Goal: Navigation & Orientation: Find specific page/section

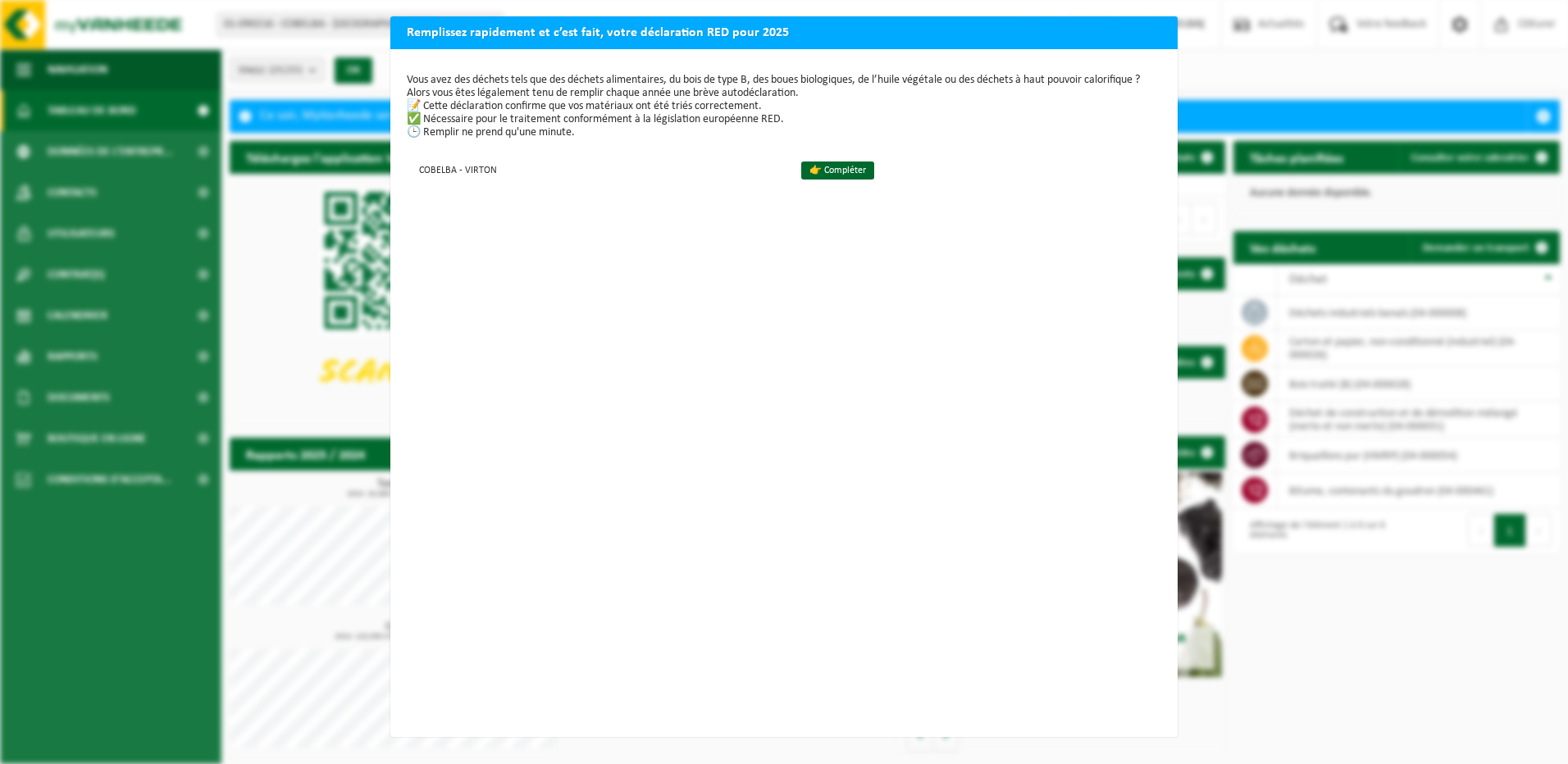
click at [274, 232] on div "Remplissez rapidement et c’est fait, votre déclaration RED pour 2025 Vous avez …" at bounding box center [784, 382] width 1568 height 764
click at [1163, 24] on h2 "Remplissez rapidement et c’est fait, votre déclaration RED pour 2025" at bounding box center [784, 33] width 788 height 32
click at [1164, 25] on h2 "Remplissez rapidement et c’est fait, votre déclaration RED pour 2025" at bounding box center [784, 33] width 788 height 32
click at [1162, 22] on h2 "Remplissez rapidement et c’est fait, votre déclaration RED pour 2025" at bounding box center [784, 33] width 788 height 32
click at [1258, 61] on div "Remplissez rapidement et c’est fait, votre déclaration RED pour 2025 Vous avez …" at bounding box center [784, 382] width 1568 height 764
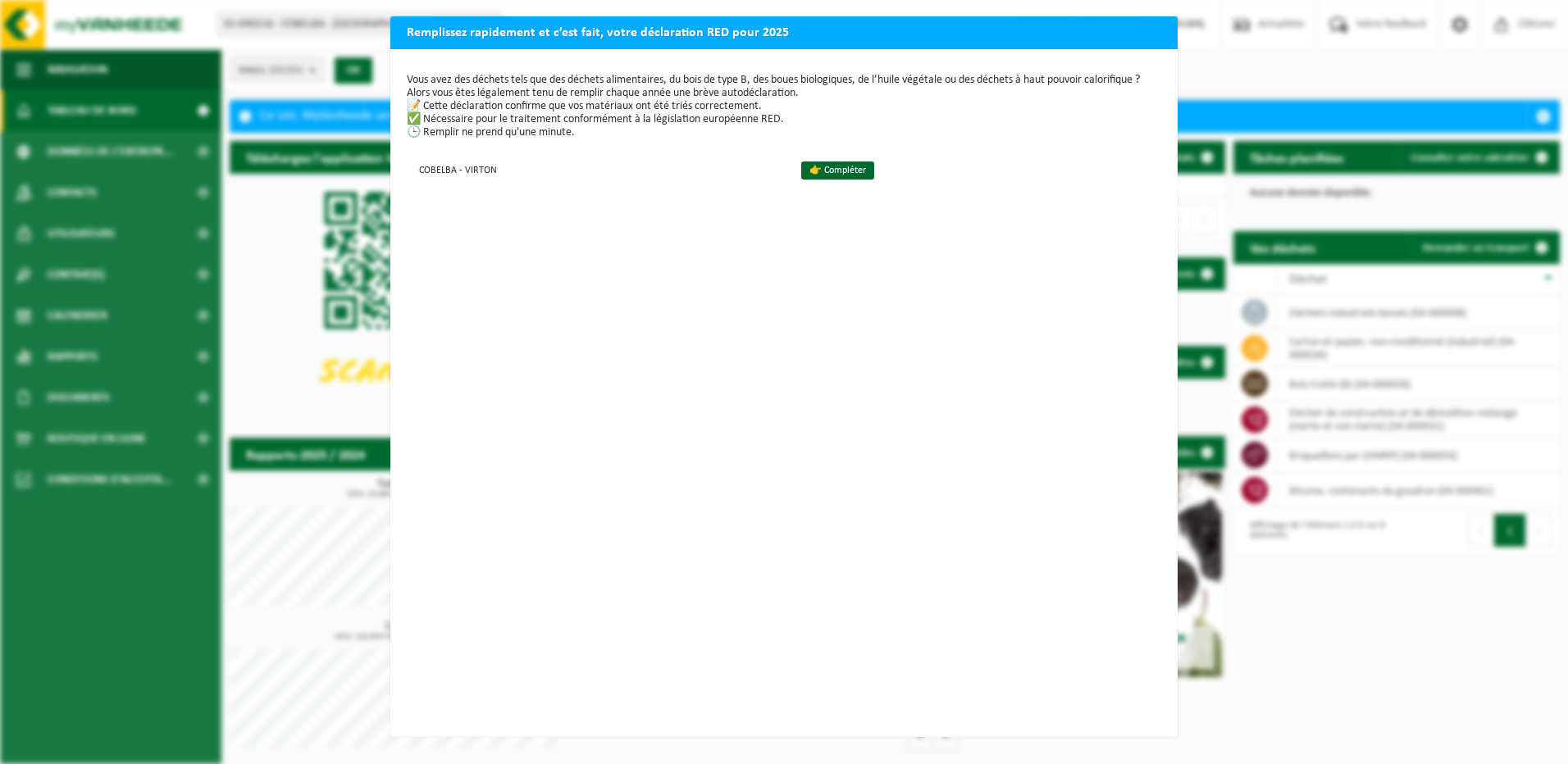
click at [237, 272] on div "Remplissez rapidement et c’est fait, votre déclaration RED pour 2025 Vous avez …" at bounding box center [784, 382] width 1568 height 764
click at [1157, 30] on h2 "Remplissez rapidement et c’est fait, votre déclaration RED pour 2025" at bounding box center [784, 33] width 788 height 32
click at [1340, 71] on div "Remplissez rapidement et c’est fait, votre déclaration RED pour 2025 Vous avez …" at bounding box center [784, 382] width 1568 height 764
click at [1160, 28] on h2 "Remplissez rapidement et c’est fait, votre déclaration RED pour 2025" at bounding box center [784, 33] width 788 height 32
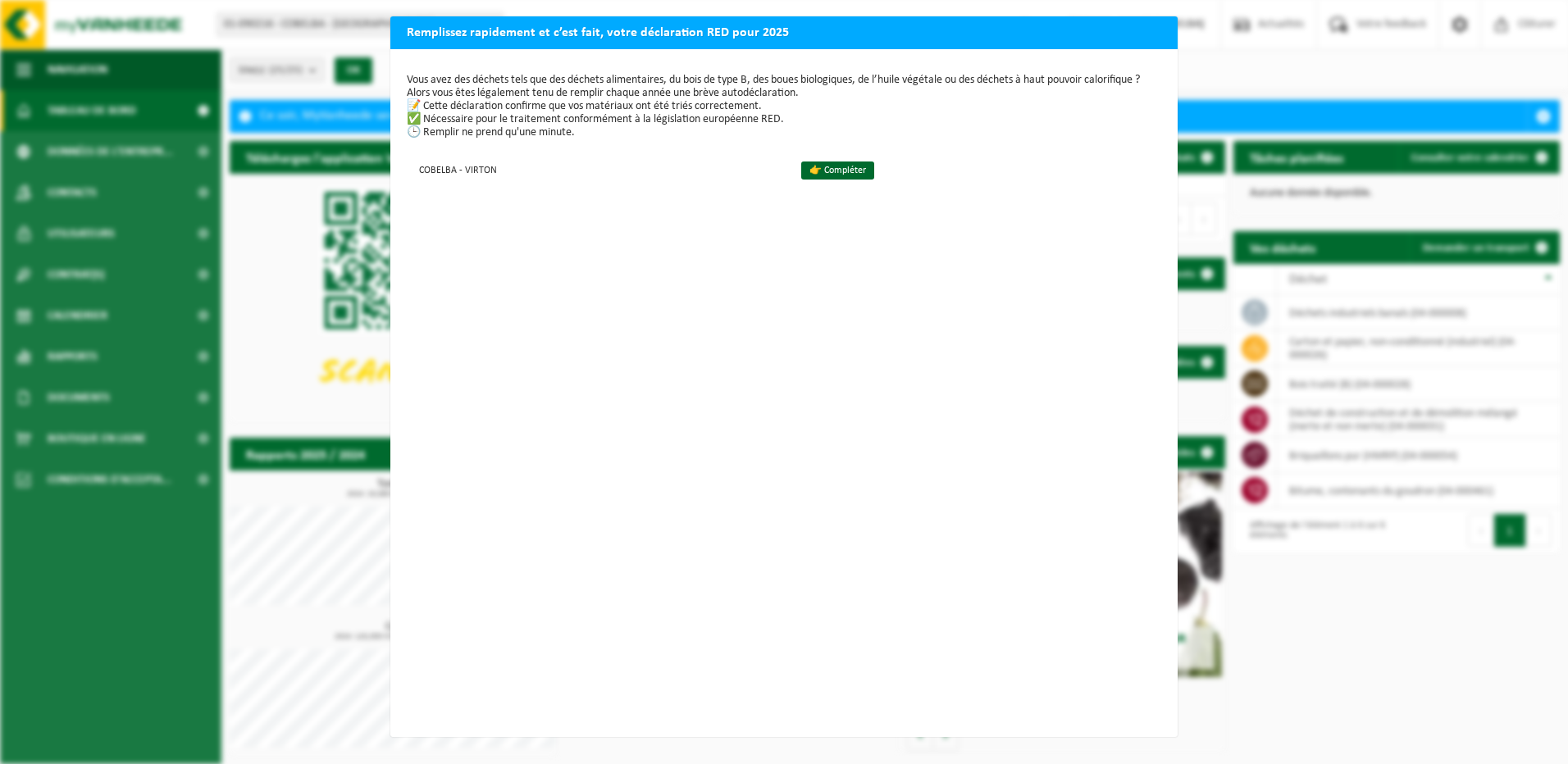
click at [1332, 59] on div "Remplissez rapidement et c’est fait, votre déclaration RED pour 2025 Vous avez …" at bounding box center [784, 382] width 1568 height 764
click at [1127, 30] on h2 "Remplissez rapidement et c’est fait, votre déclaration RED pour 2025" at bounding box center [784, 33] width 788 height 32
click at [1160, 21] on h2 "Remplissez rapidement et c’est fait, votre déclaration RED pour 2025" at bounding box center [784, 33] width 788 height 32
click at [100, 242] on div "Remplissez rapidement et c’est fait, votre déclaration RED pour 2025 Vous avez …" at bounding box center [784, 382] width 1568 height 764
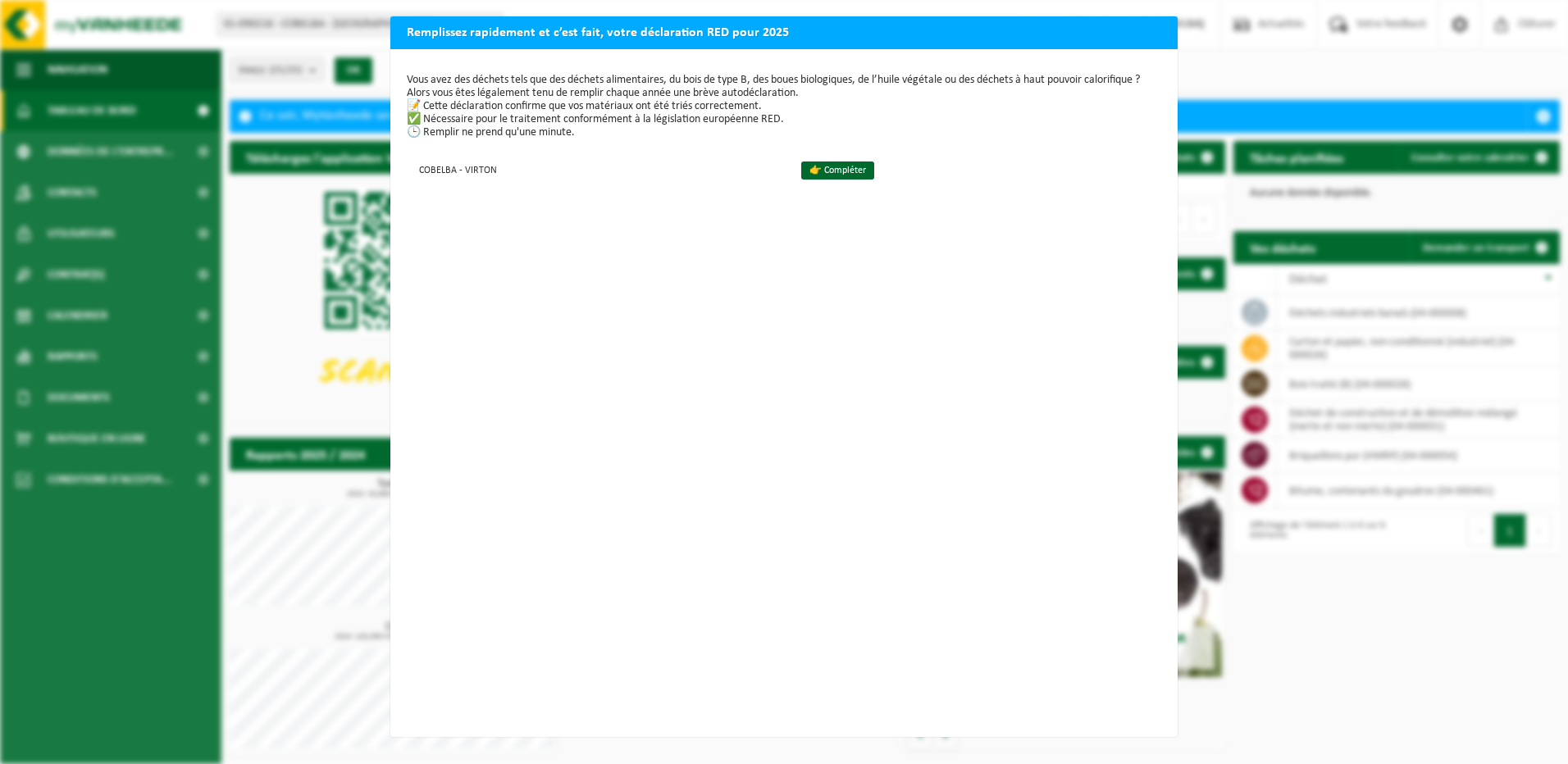
click at [1432, 68] on div "Remplissez rapidement et c’est fait, votre déclaration RED pour 2025 Vous avez …" at bounding box center [784, 382] width 1568 height 764
click at [1157, 28] on h2 "Remplissez rapidement et c’est fait, votre déclaration RED pour 2025" at bounding box center [784, 33] width 788 height 32
